Goal: Transaction & Acquisition: Purchase product/service

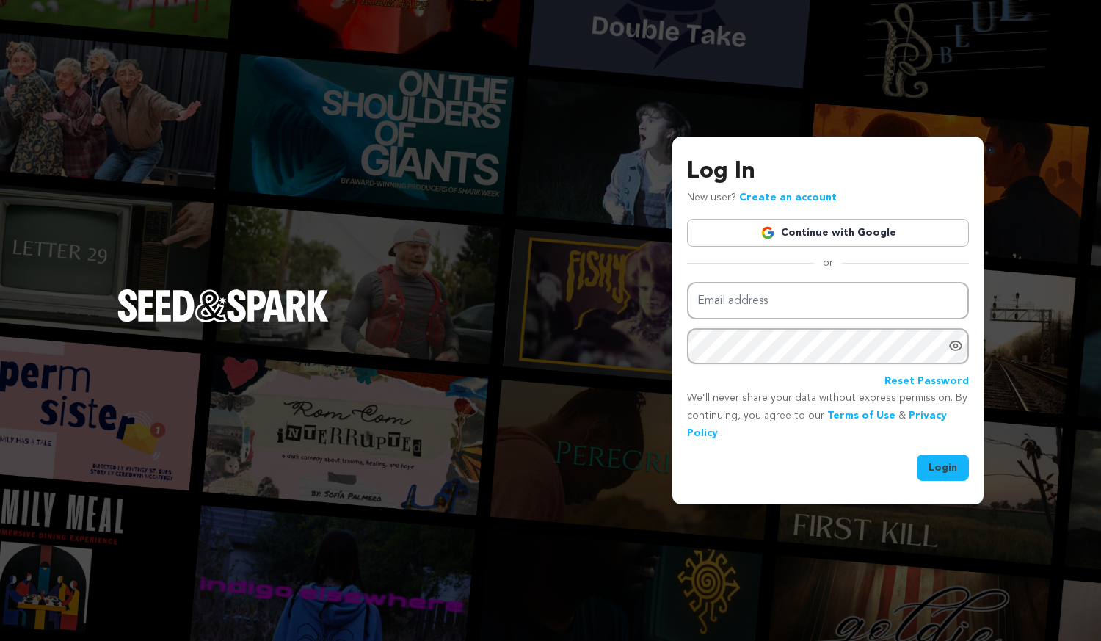
click at [871, 242] on link "Continue with Google" at bounding box center [828, 233] width 282 height 28
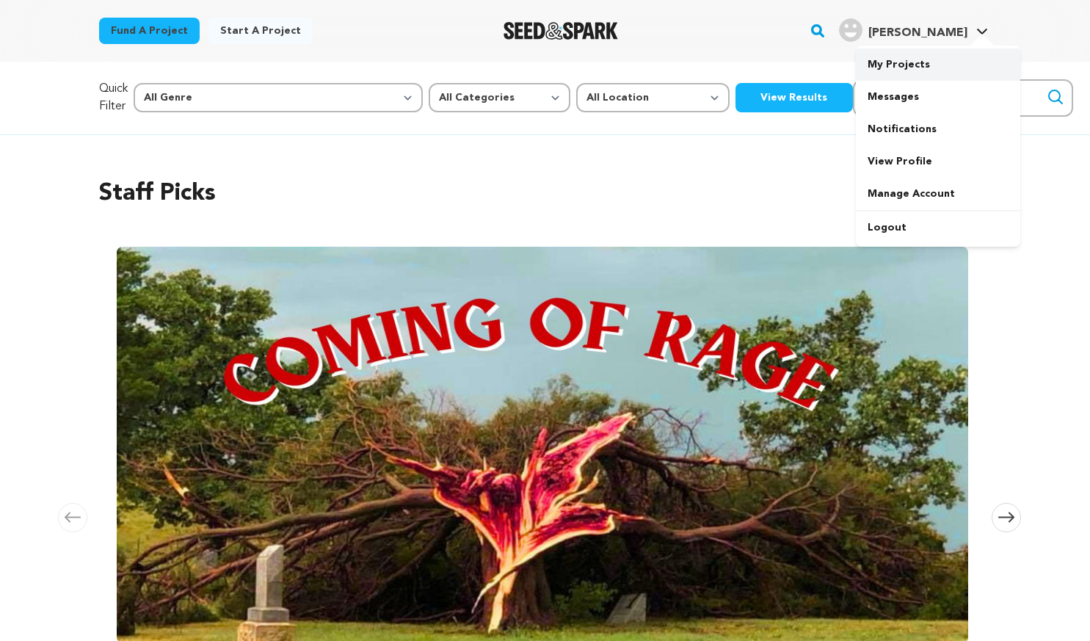
click at [923, 69] on link "My Projects" at bounding box center [938, 64] width 164 height 32
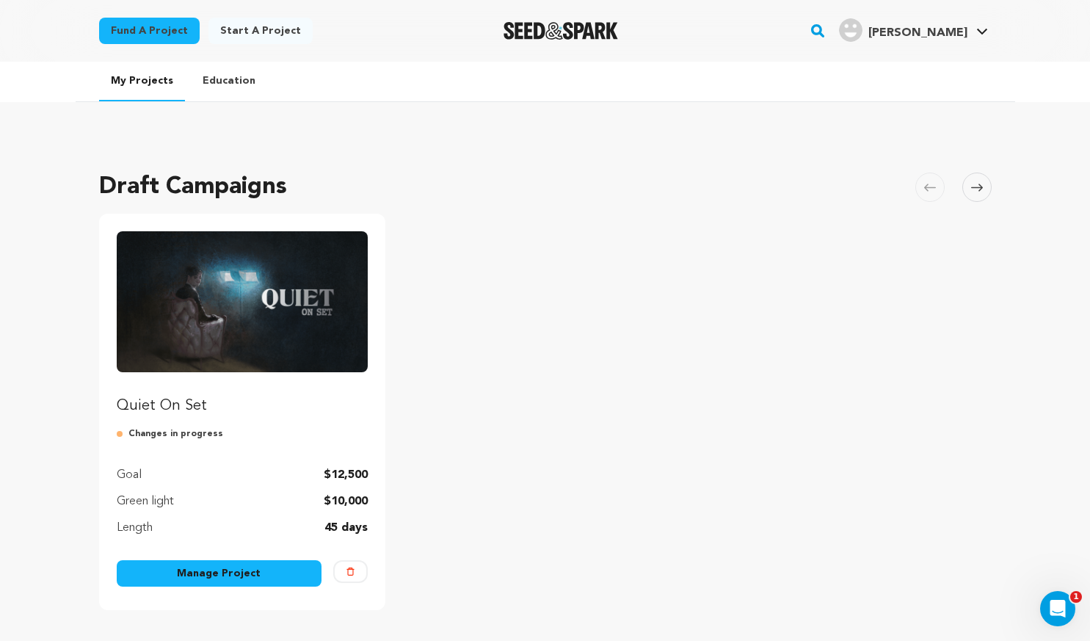
click at [206, 350] on img "Fund Quiet On Set" at bounding box center [243, 301] width 252 height 141
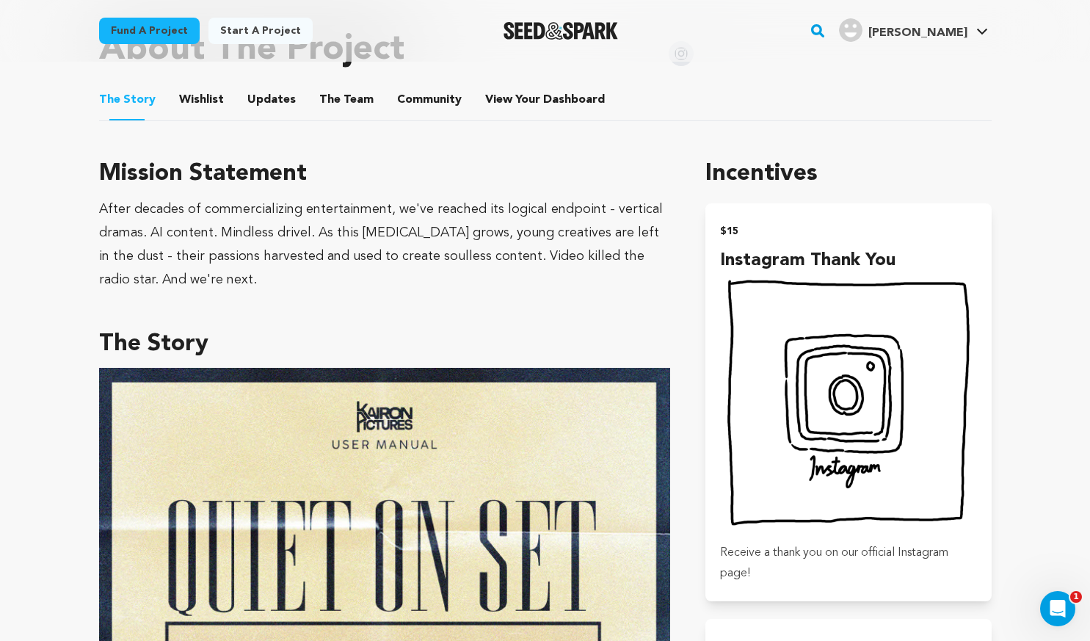
scroll to position [587, 0]
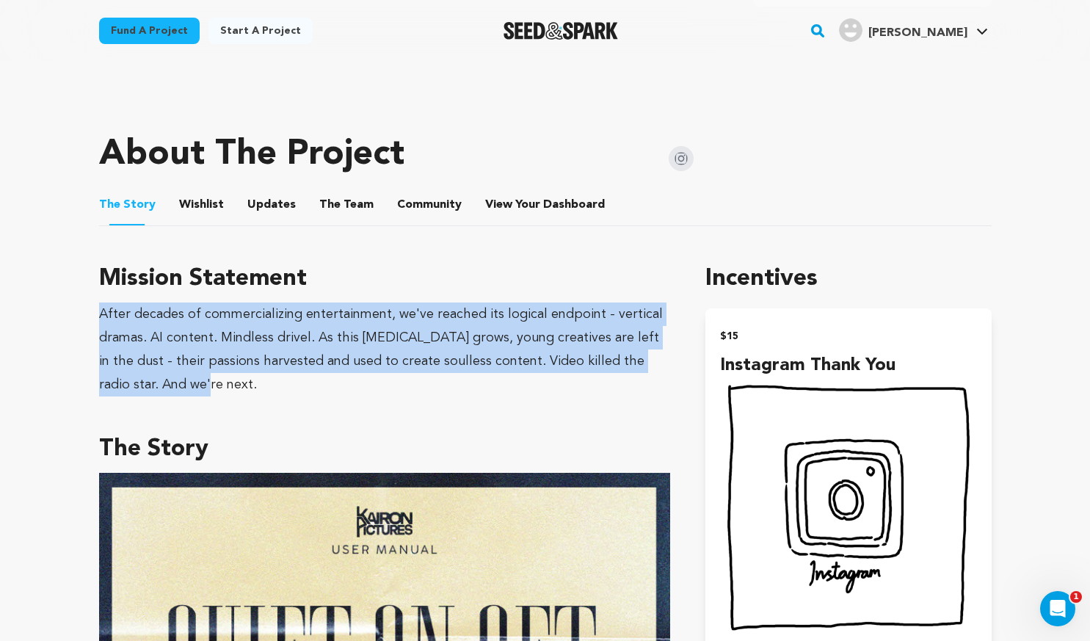
drag, startPoint x: 92, startPoint y: 305, endPoint x: 164, endPoint y: 380, distance: 104.3
copy div "After decades of commercializing entertainment, we've reached its logical endpo…"
click at [208, 386] on div "After decades of commercializing entertainment, we've reached its logical endpo…" at bounding box center [385, 349] width 572 height 94
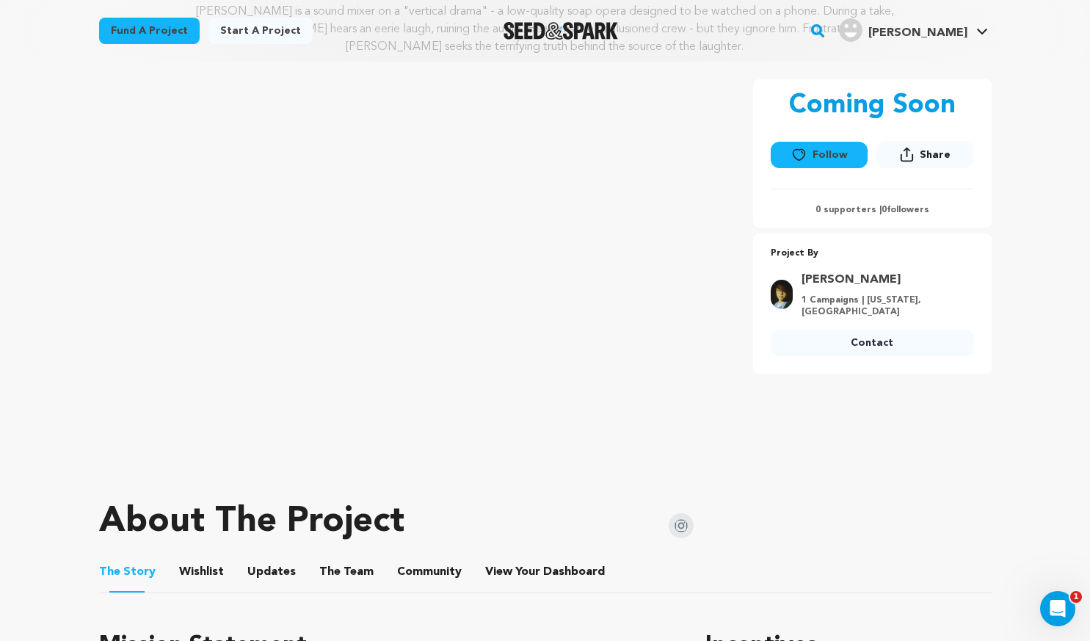
scroll to position [0, 0]
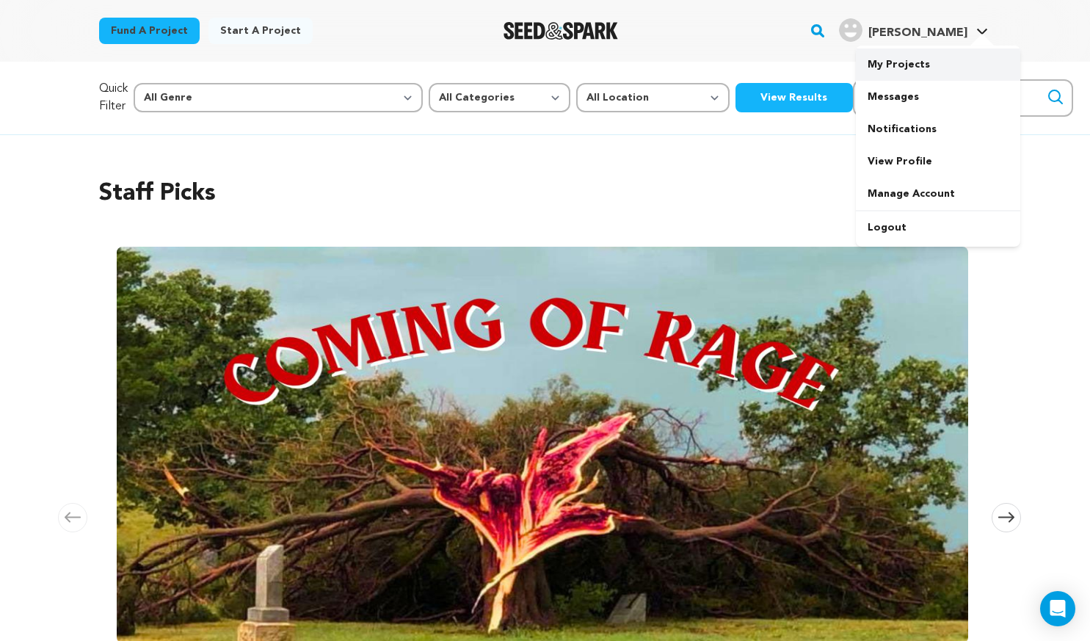
click at [929, 71] on link "My Projects" at bounding box center [938, 64] width 164 height 32
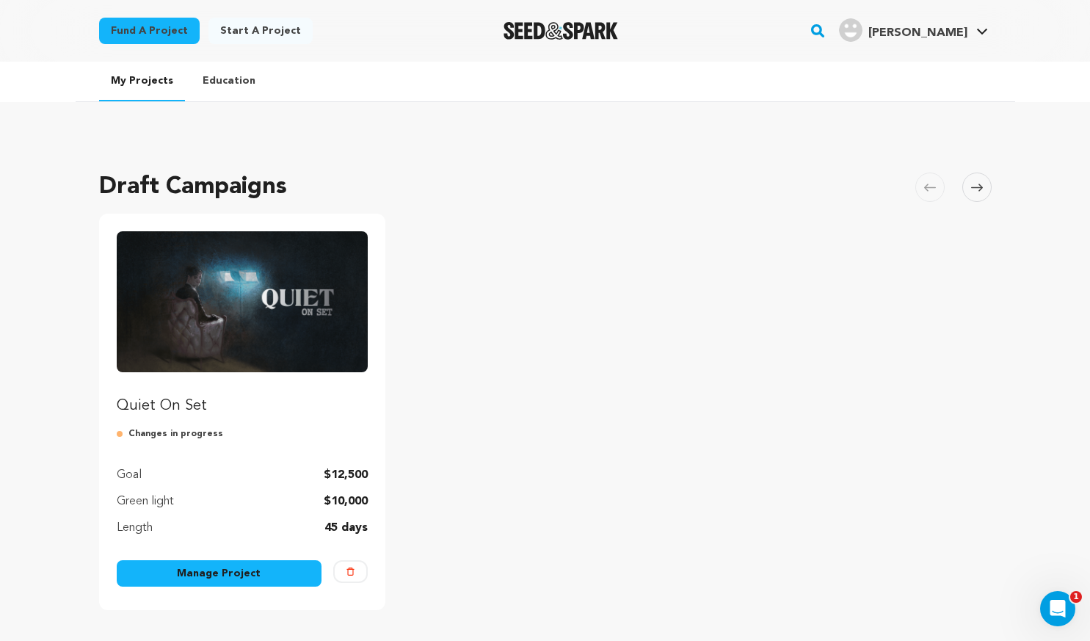
click at [273, 388] on link "Quiet On Set" at bounding box center [243, 323] width 252 height 185
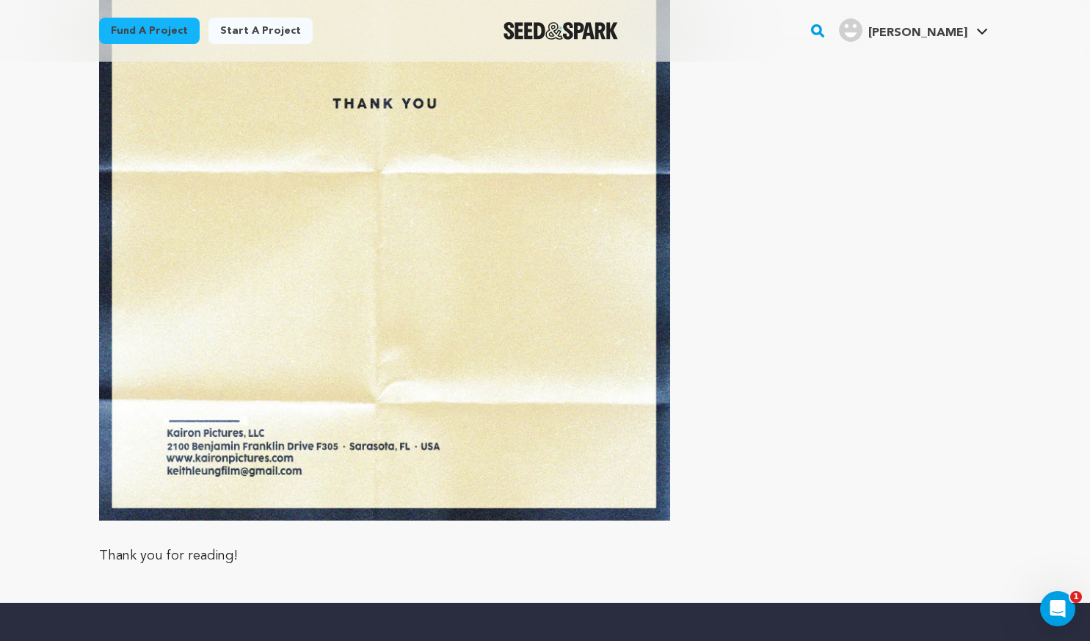
scroll to position [6798, 0]
